Goal: Find specific page/section: Find specific page/section

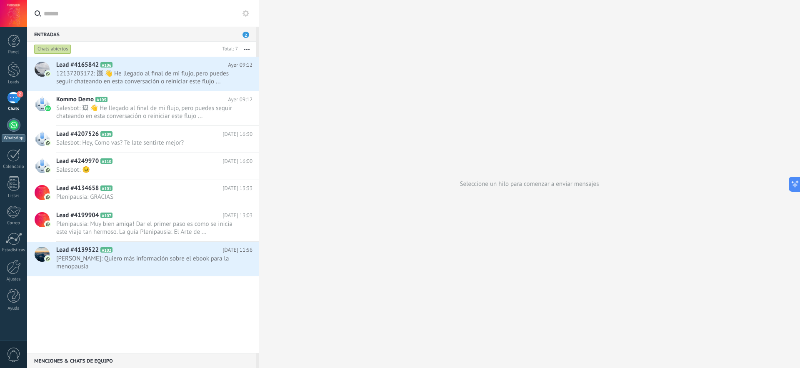
click at [12, 130] on div at bounding box center [13, 124] width 13 height 13
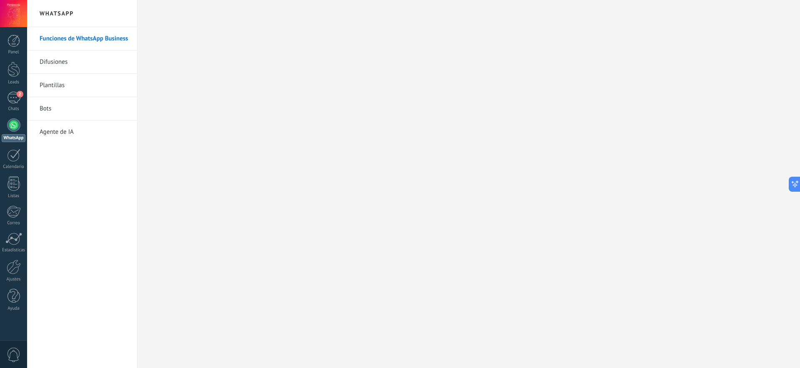
click at [51, 108] on link "Bots" at bounding box center [84, 108] width 89 height 23
